Goal: Task Accomplishment & Management: Manage account settings

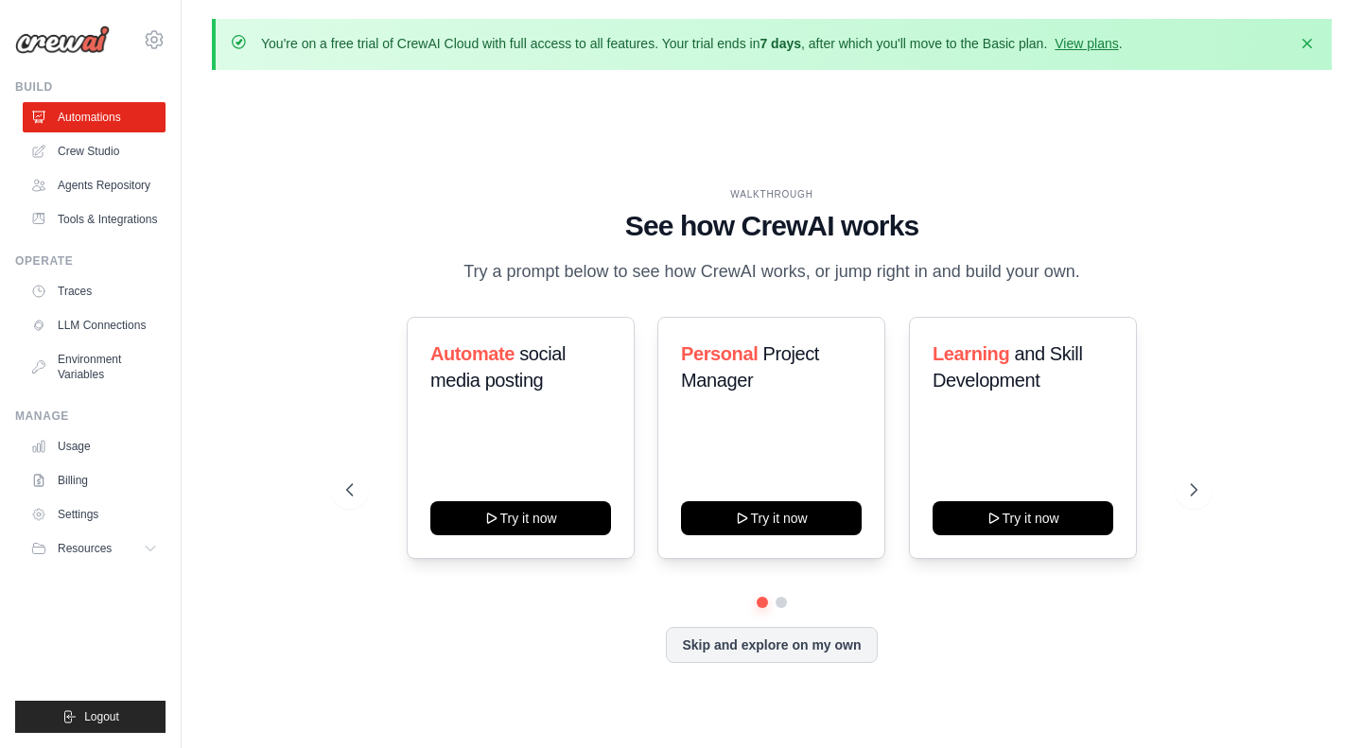
click at [686, 223] on h1 "See how CrewAI works" at bounding box center [771, 226] width 850 height 34
click at [656, 223] on h1 "See how CrewAI works" at bounding box center [771, 226] width 850 height 34
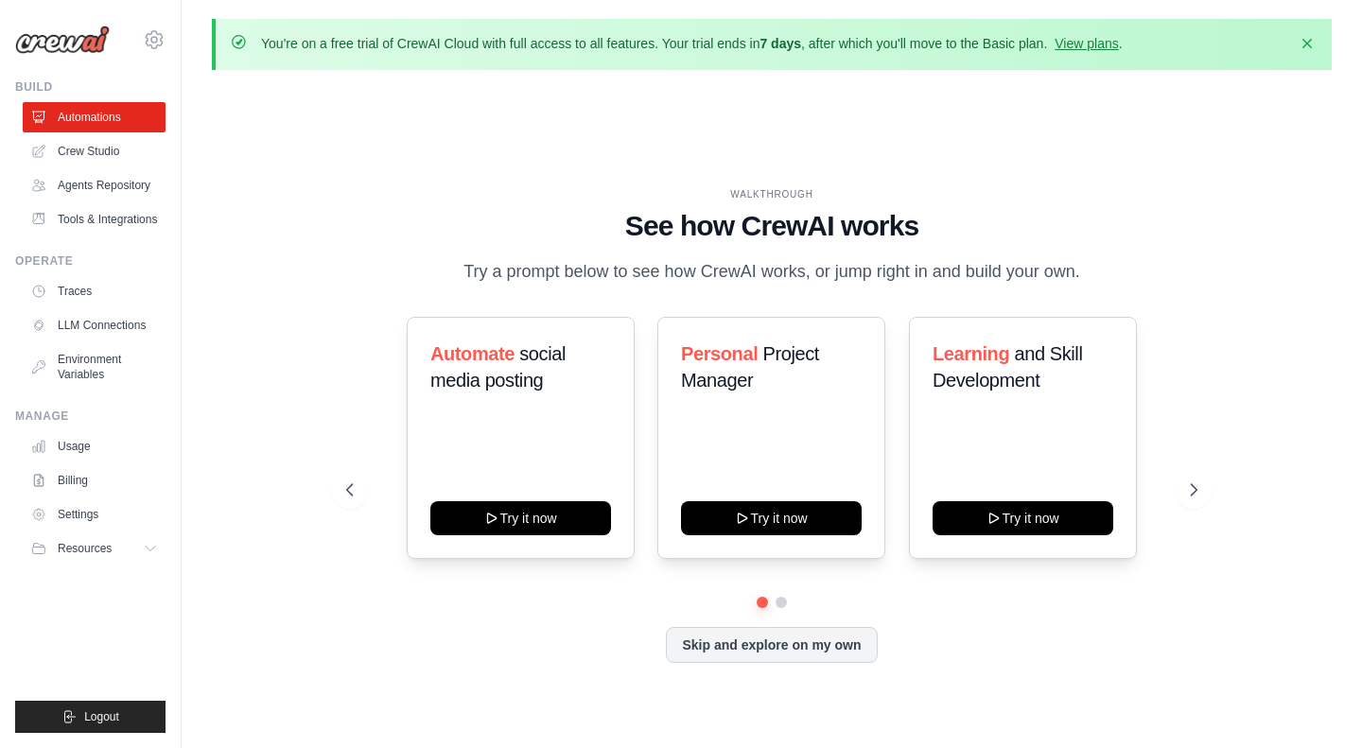
click at [766, 223] on h1 "See how CrewAI works" at bounding box center [771, 226] width 850 height 34
click at [729, 223] on h1 "See how CrewAI works" at bounding box center [771, 226] width 850 height 34
click at [798, 235] on h1 "See how CrewAI works" at bounding box center [771, 226] width 850 height 34
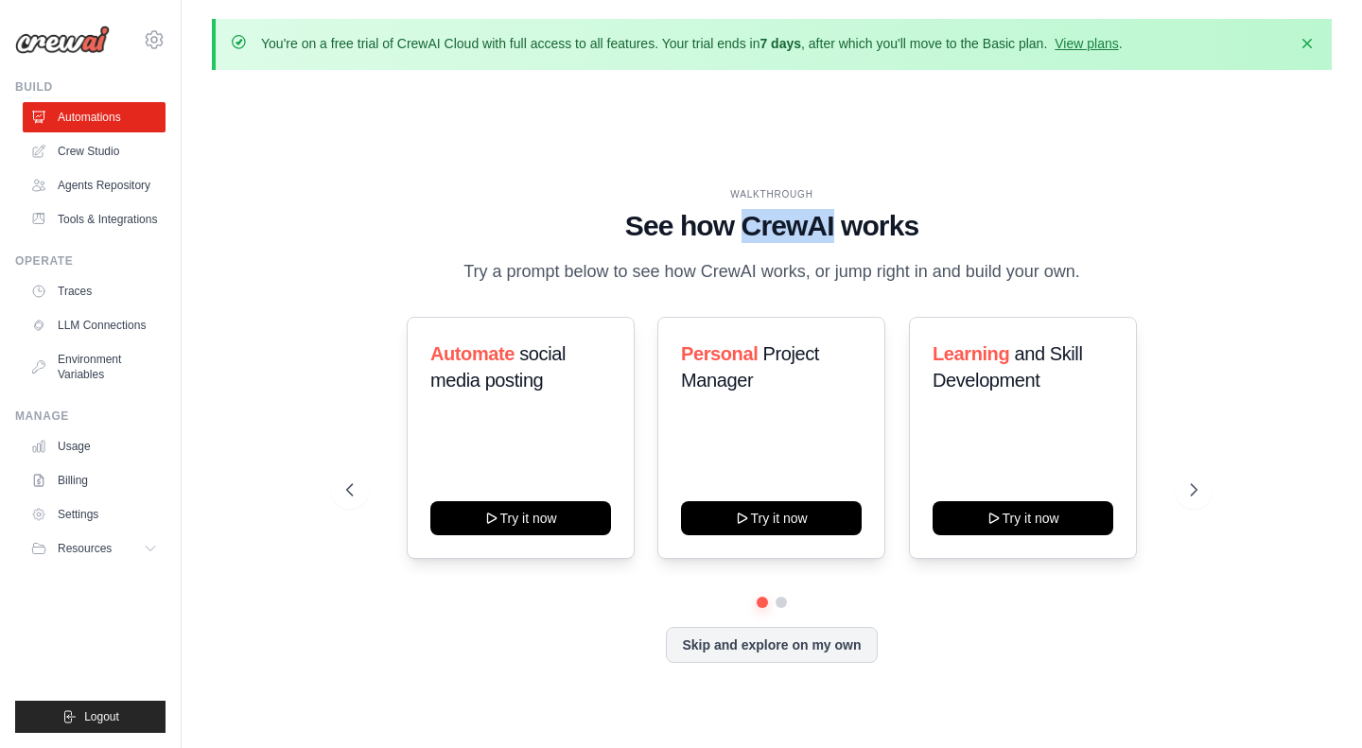
click at [799, 235] on h1 "See how CrewAI works" at bounding box center [771, 226] width 850 height 34
click at [157, 37] on icon at bounding box center [154, 39] width 23 height 23
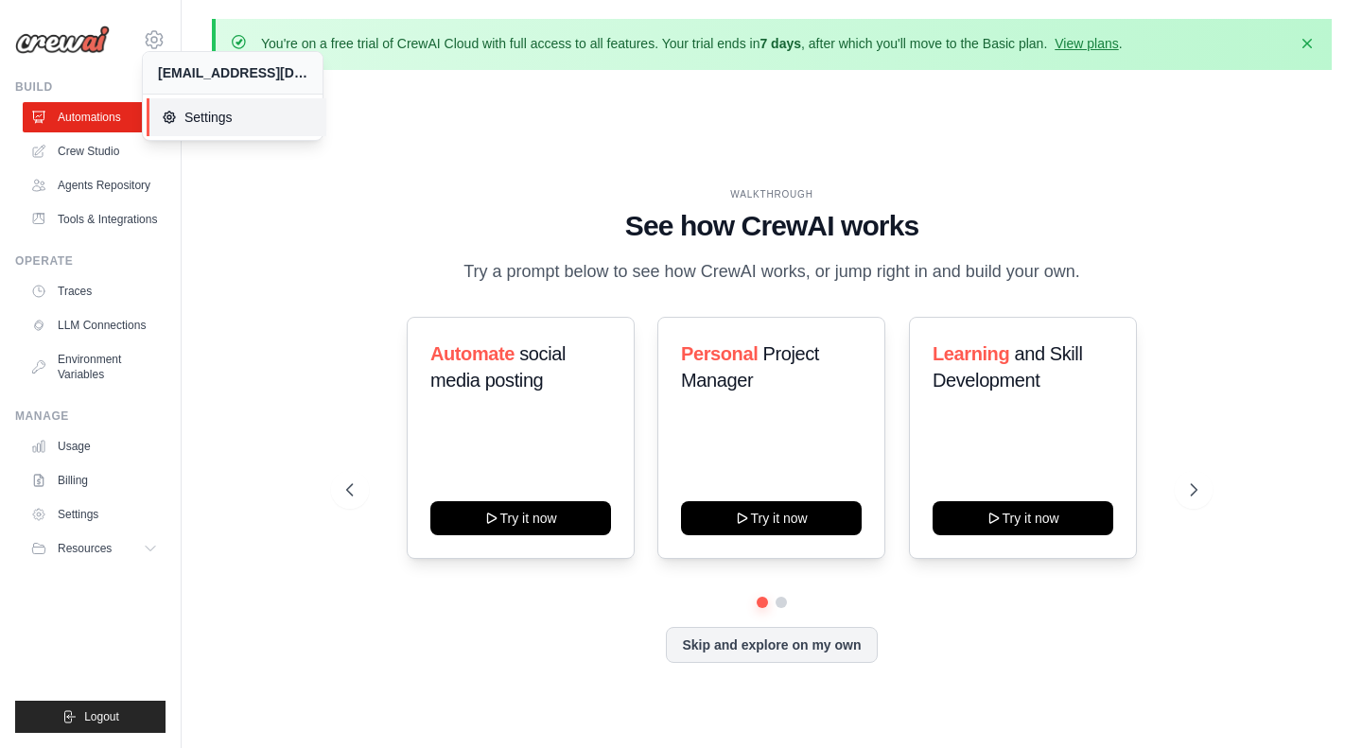
click at [281, 114] on span "Settings" at bounding box center [236, 117] width 149 height 19
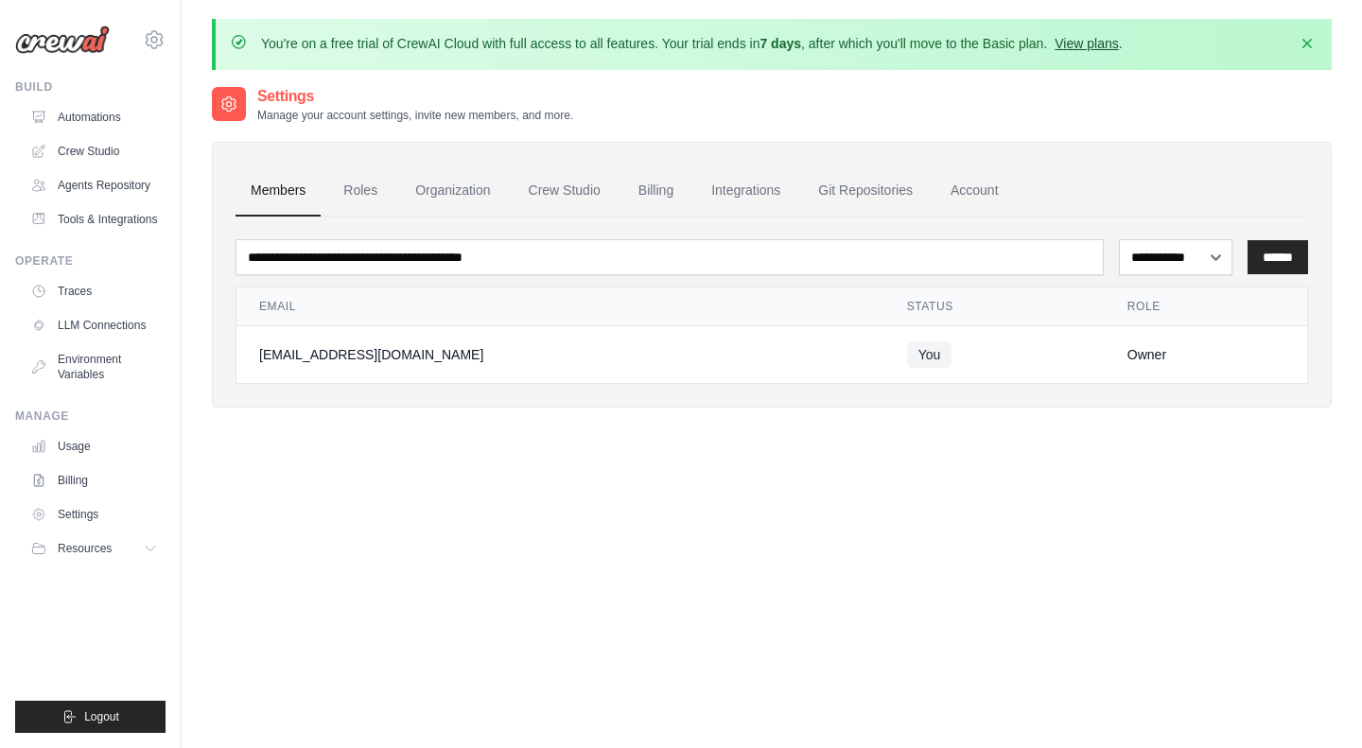
click at [1100, 46] on link "View plans" at bounding box center [1085, 43] width 63 height 15
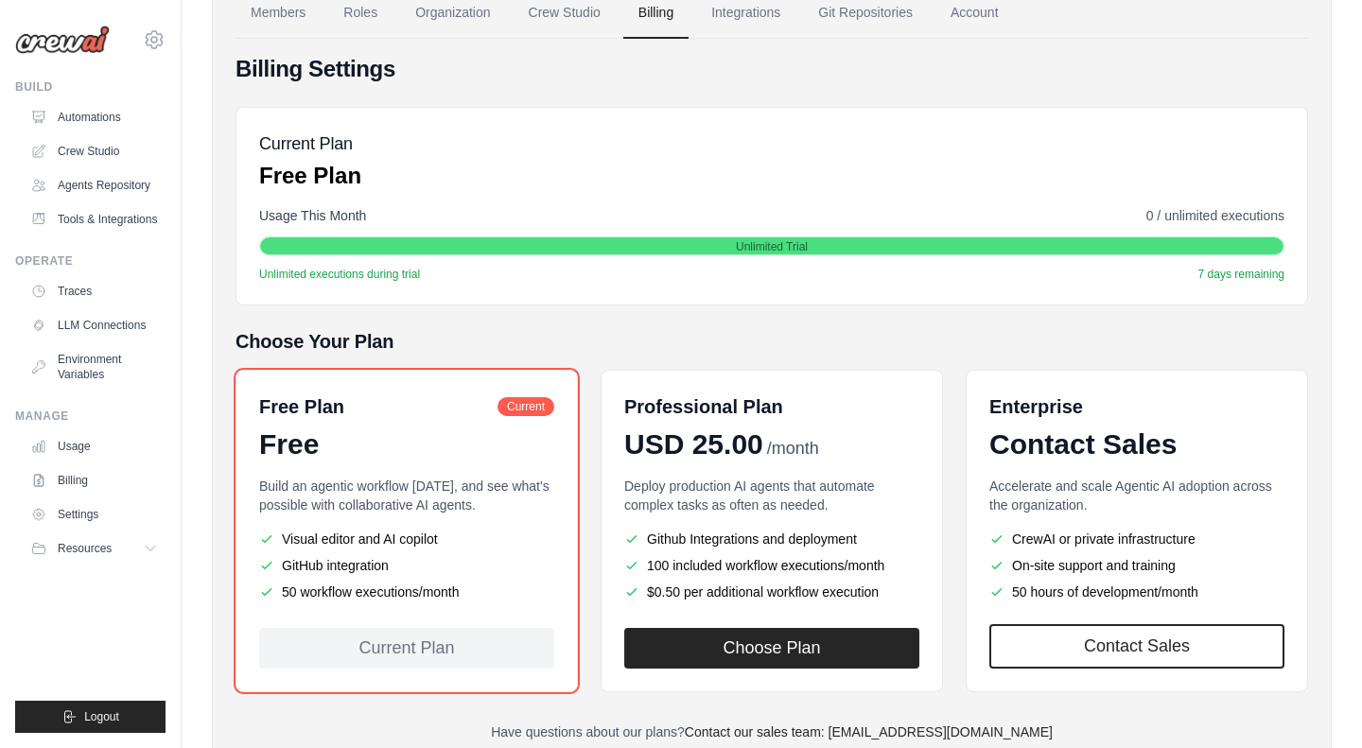
scroll to position [245, 0]
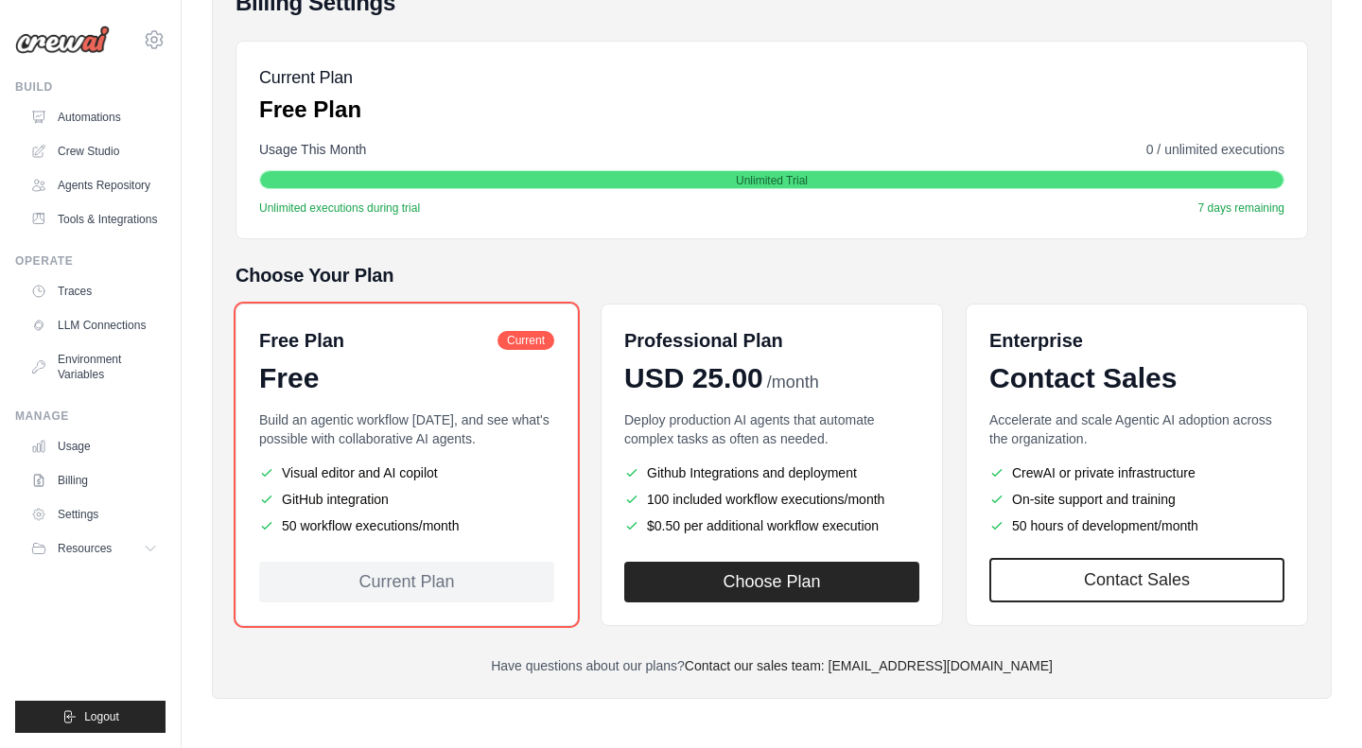
click at [598, 417] on div "Free Plan Current Free Build an agentic workflow [DATE], and see what's possibl…" at bounding box center [771, 465] width 1072 height 322
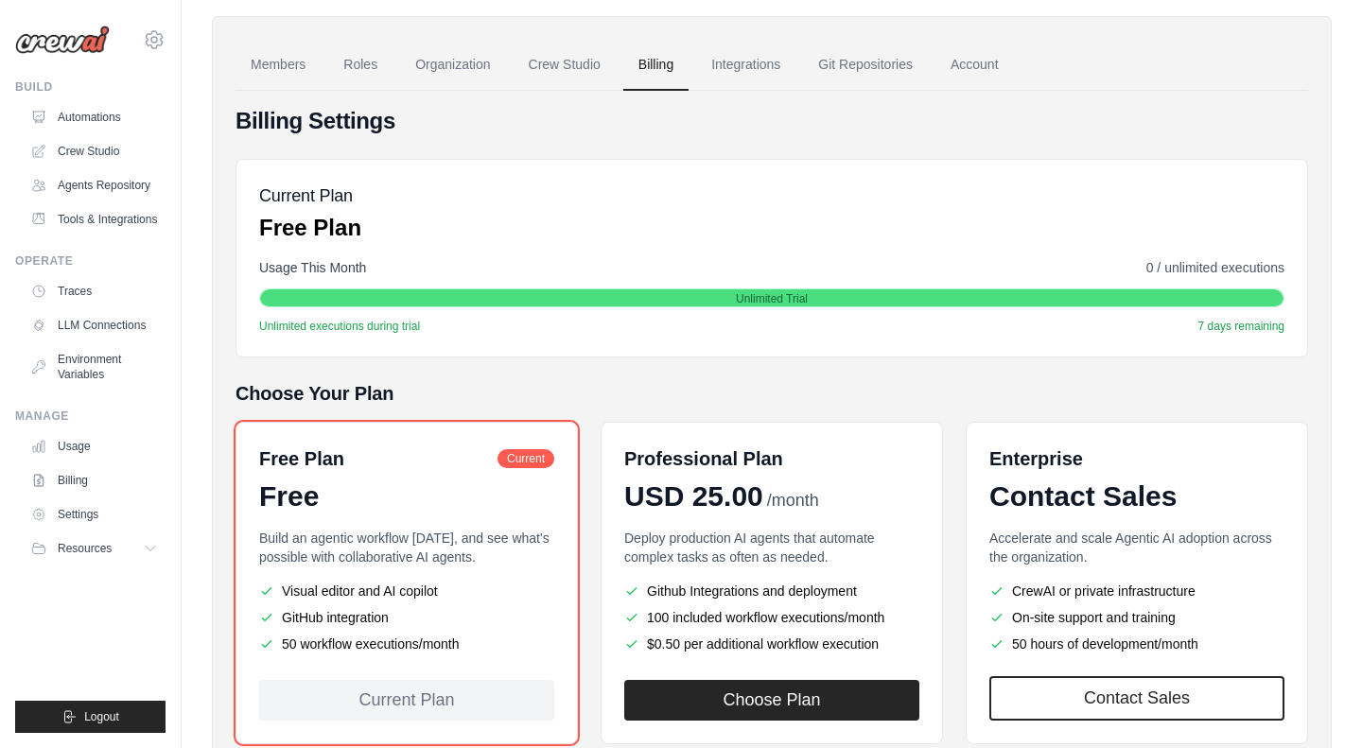
scroll to position [0, 0]
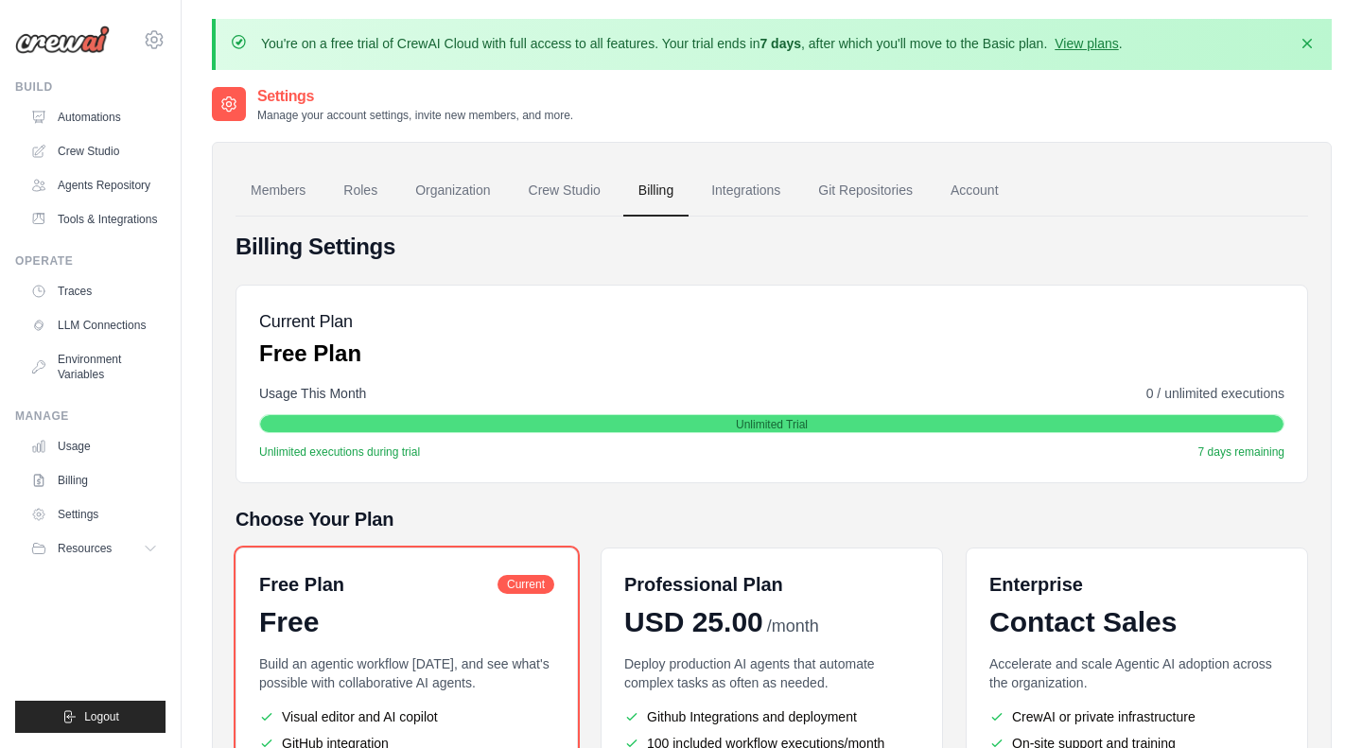
click at [61, 53] on img at bounding box center [62, 40] width 95 height 28
click at [62, 48] on img at bounding box center [62, 40] width 95 height 28
